Goal: Check status: Check status

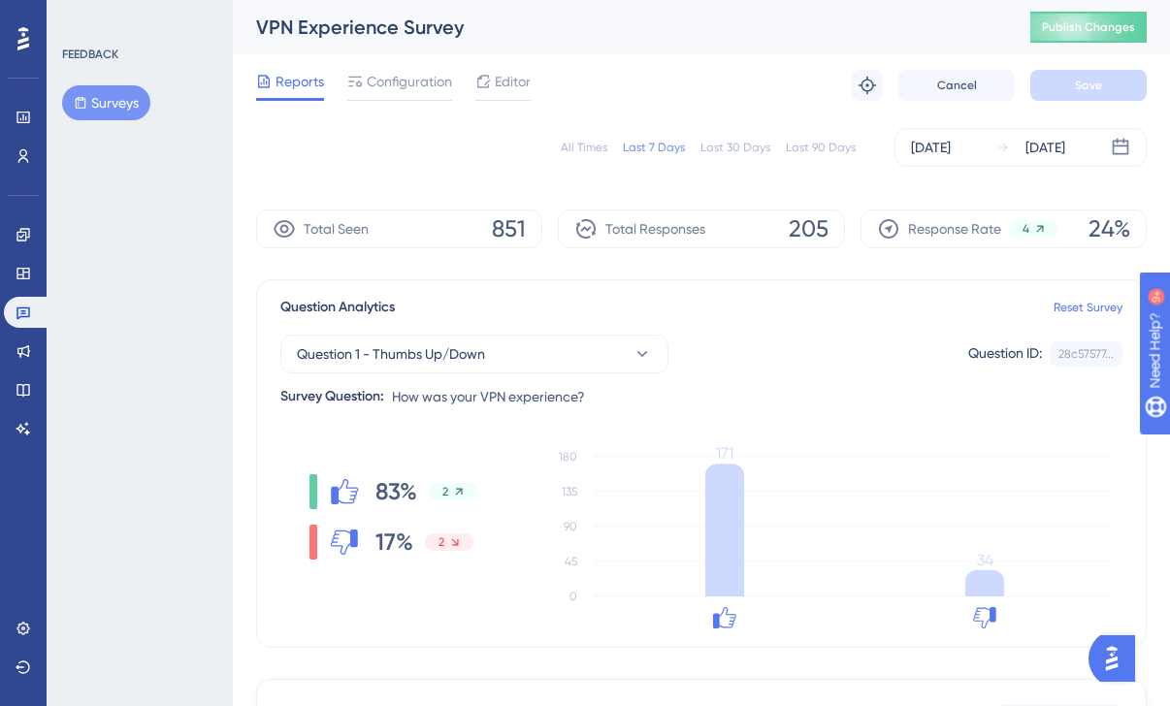
click at [1021, 147] on div "✨ Save My Spot!✨" at bounding box center [594, 314] width 1185 height 721
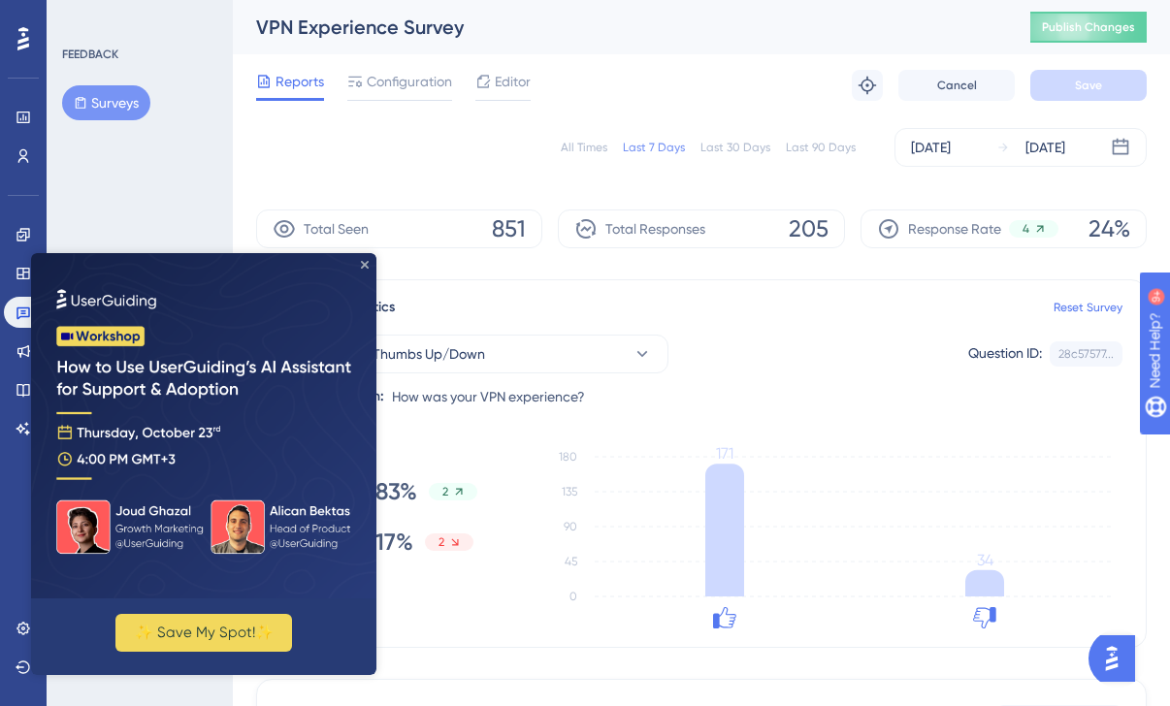
click at [367, 266] on icon "Close Preview" at bounding box center [365, 265] width 8 height 8
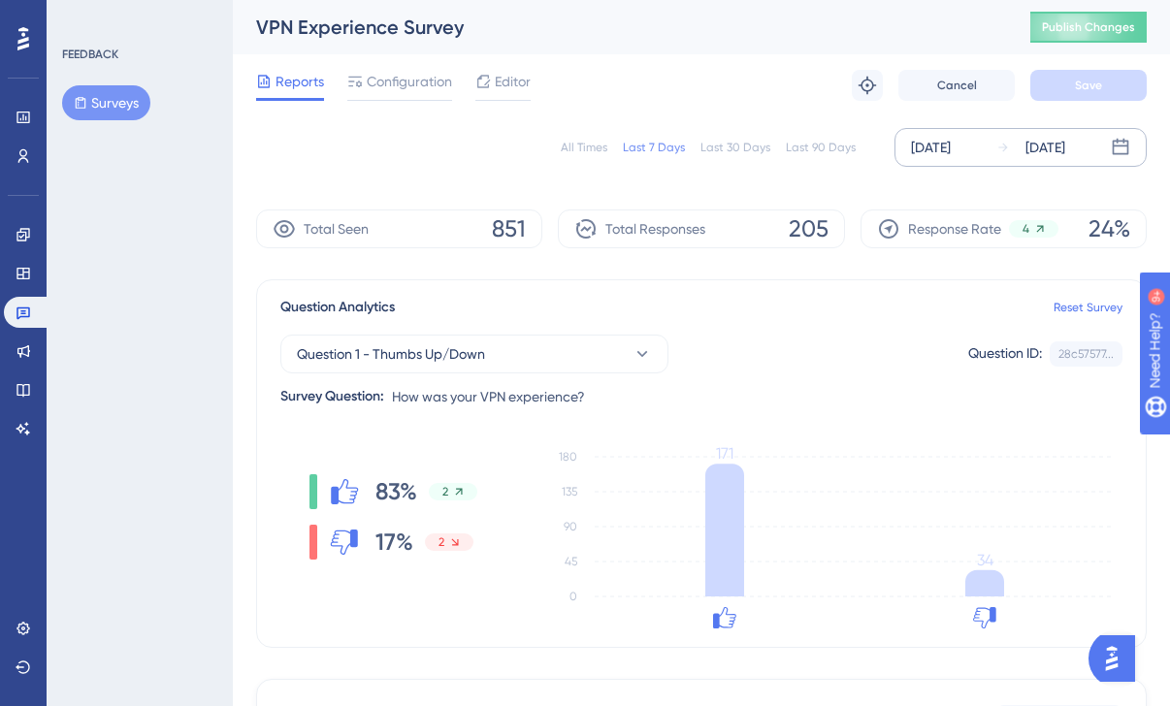
click at [1021, 137] on div "[DATE]" at bounding box center [1031, 147] width 69 height 23
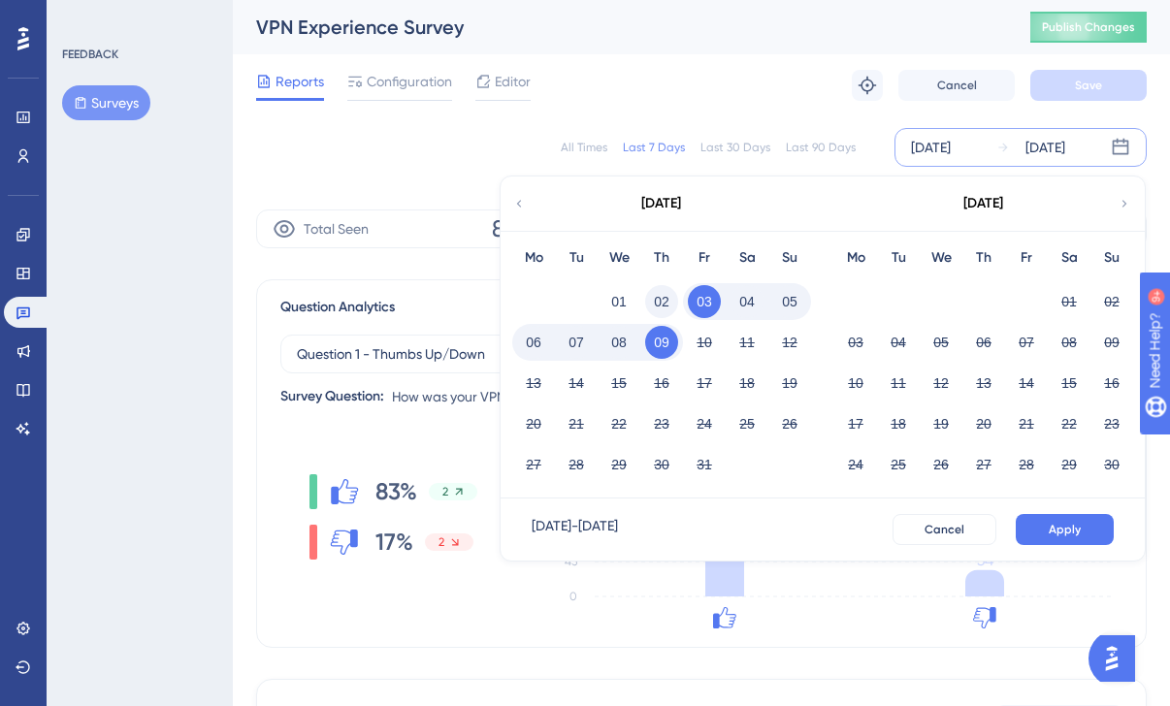
click at [660, 296] on button "02" at bounding box center [661, 301] width 33 height 33
click at [621, 334] on button "08" at bounding box center [619, 342] width 33 height 33
click at [1052, 522] on span "Apply" at bounding box center [1065, 530] width 32 height 16
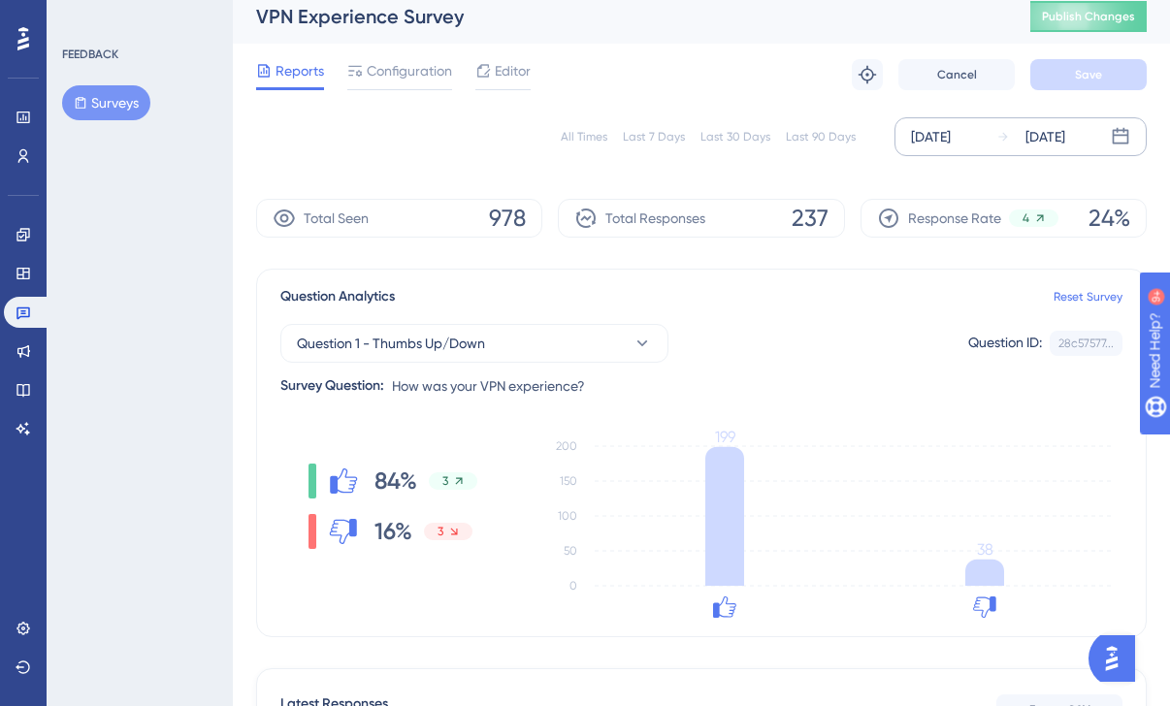
scroll to position [12, 0]
click at [808, 137] on div "Last 90 Days" at bounding box center [821, 136] width 70 height 16
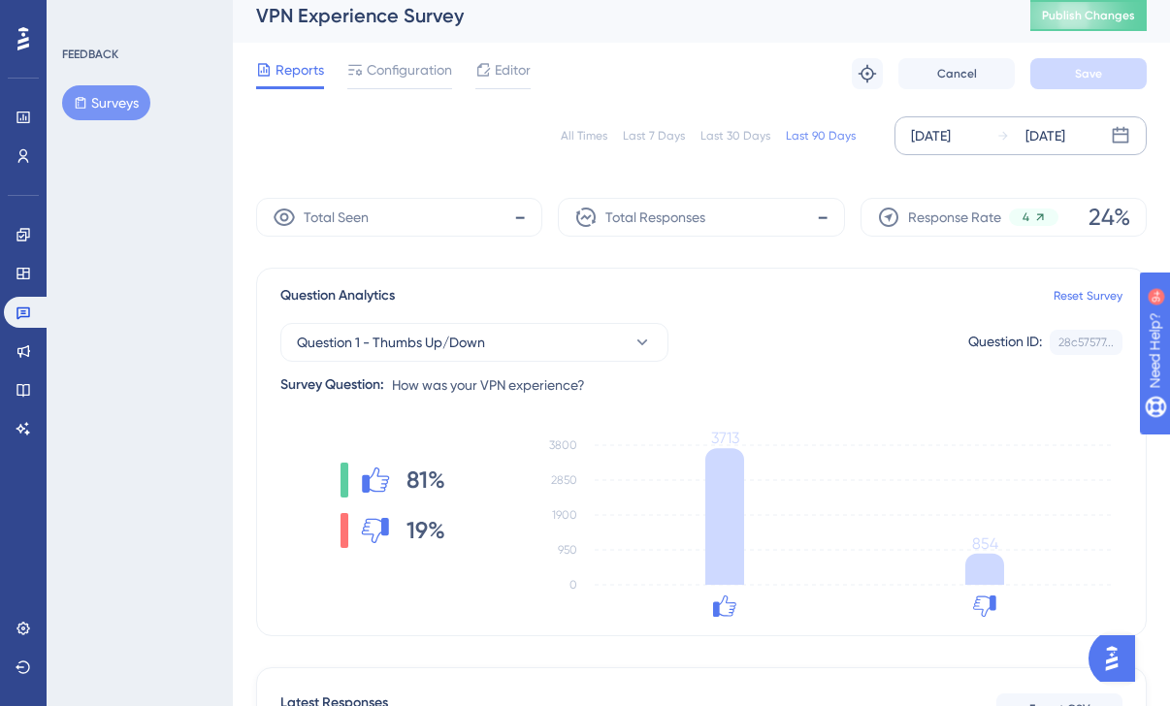
click at [742, 133] on div "Last 30 Days" at bounding box center [736, 136] width 70 height 16
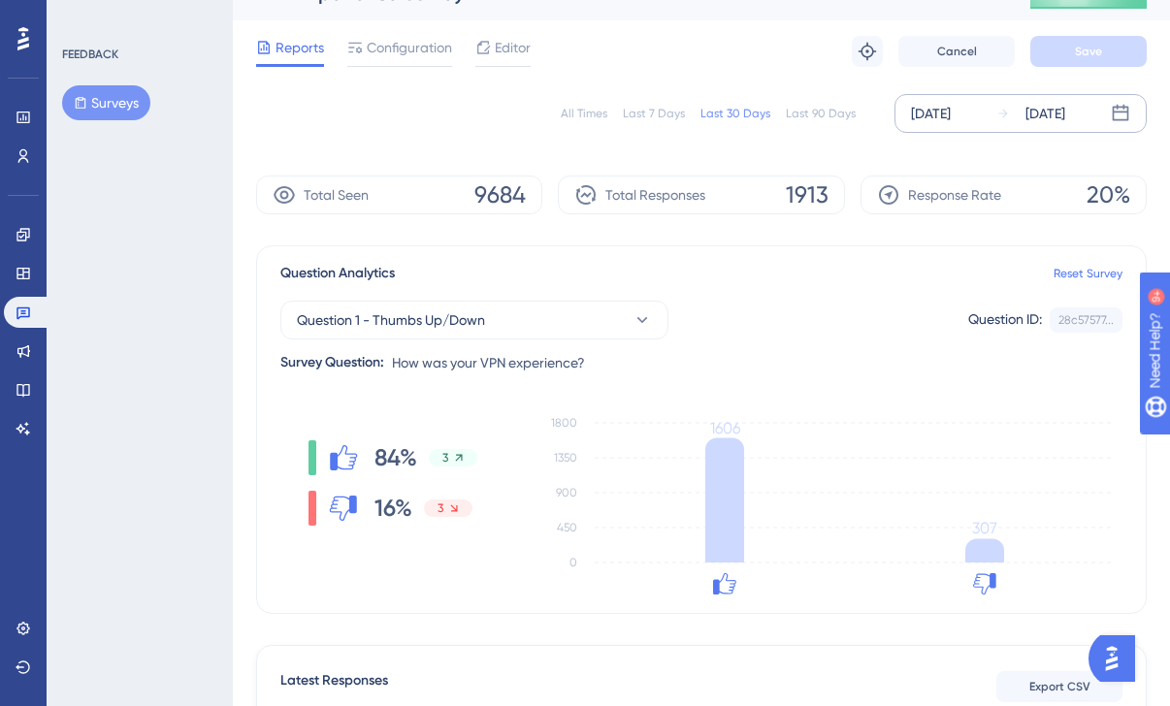
scroll to position [84, 0]
